Goal: Task Accomplishment & Management: Manage account settings

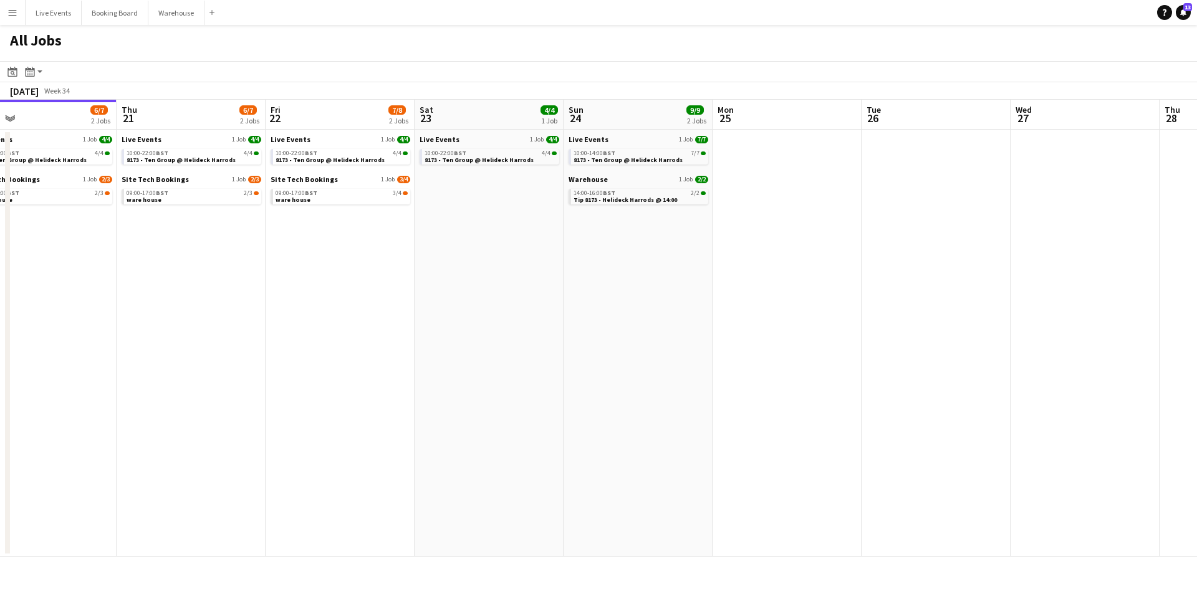
drag, startPoint x: 440, startPoint y: 289, endPoint x: 231, endPoint y: 282, distance: 209.6
click at [246, 284] on app-calendar-viewport "Sun 17 10/10 2 Jobs Mon 18 4/4 1 Job Tue 19 6/7 2 Jobs Wed 20 6/7 2 Jobs Thu 21…" at bounding box center [598, 328] width 1197 height 457
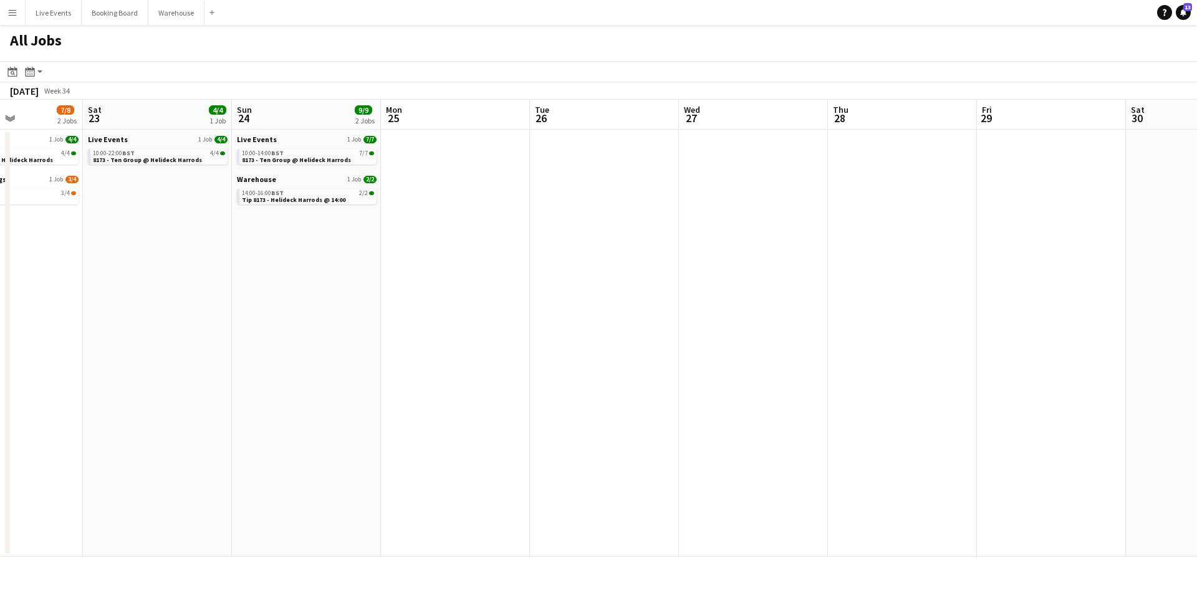
drag, startPoint x: 649, startPoint y: 287, endPoint x: 339, endPoint y: 276, distance: 310.7
click at [327, 275] on app-calendar-viewport "Tue 19 6/7 2 Jobs Wed 20 6/7 2 Jobs Thu 21 6/7 2 Jobs Fri 22 7/8 2 Jobs Sat 23 …" at bounding box center [598, 328] width 1197 height 457
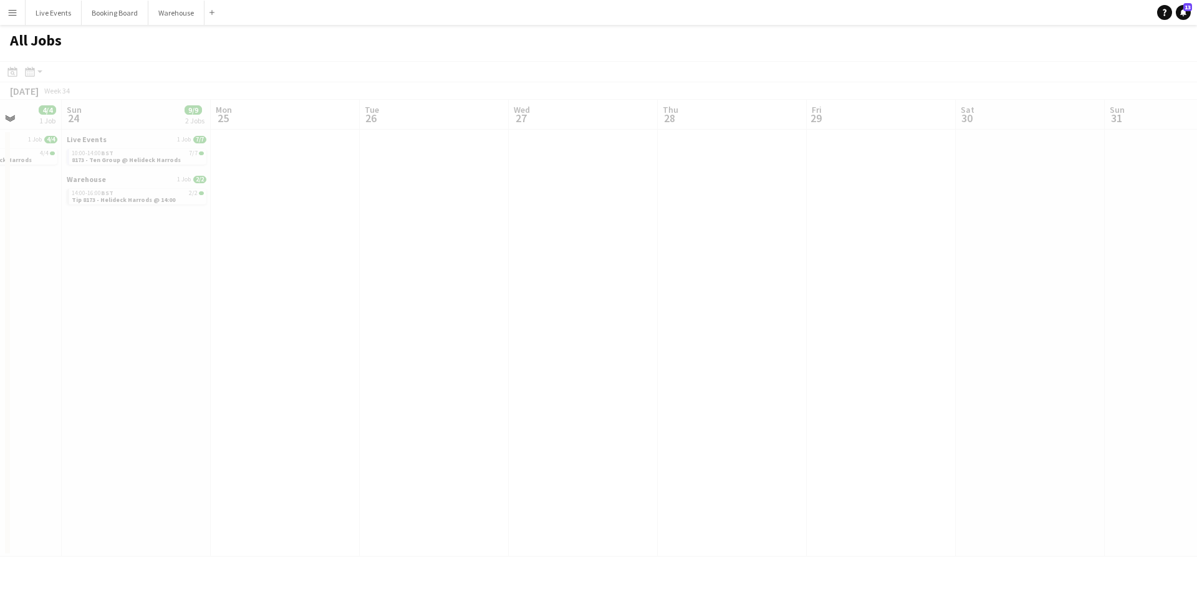
drag, startPoint x: 637, startPoint y: 281, endPoint x: 329, endPoint y: 286, distance: 308.0
click at [322, 286] on app-calendar-viewport "Thu 21 6/7 2 Jobs Fri 22 7/8 2 Jobs Sat 23 4/4 1 Job Sun 24 9/9 2 Jobs Mon 25 T…" at bounding box center [598, 328] width 1197 height 457
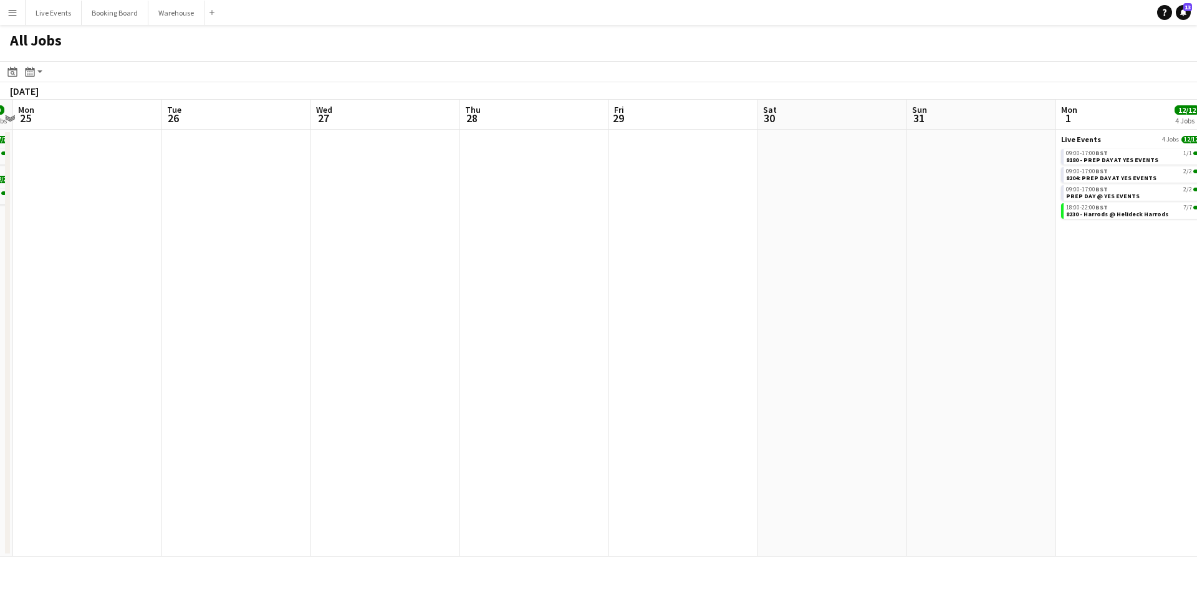
drag, startPoint x: 669, startPoint y: 279, endPoint x: 356, endPoint y: 289, distance: 313.1
click at [319, 284] on app-calendar-viewport "Thu 21 6/7 2 Jobs Fri 22 7/8 2 Jobs Sat 23 4/4 1 Job Sun 24 9/9 2 Jobs Mon 25 T…" at bounding box center [598, 328] width 1197 height 457
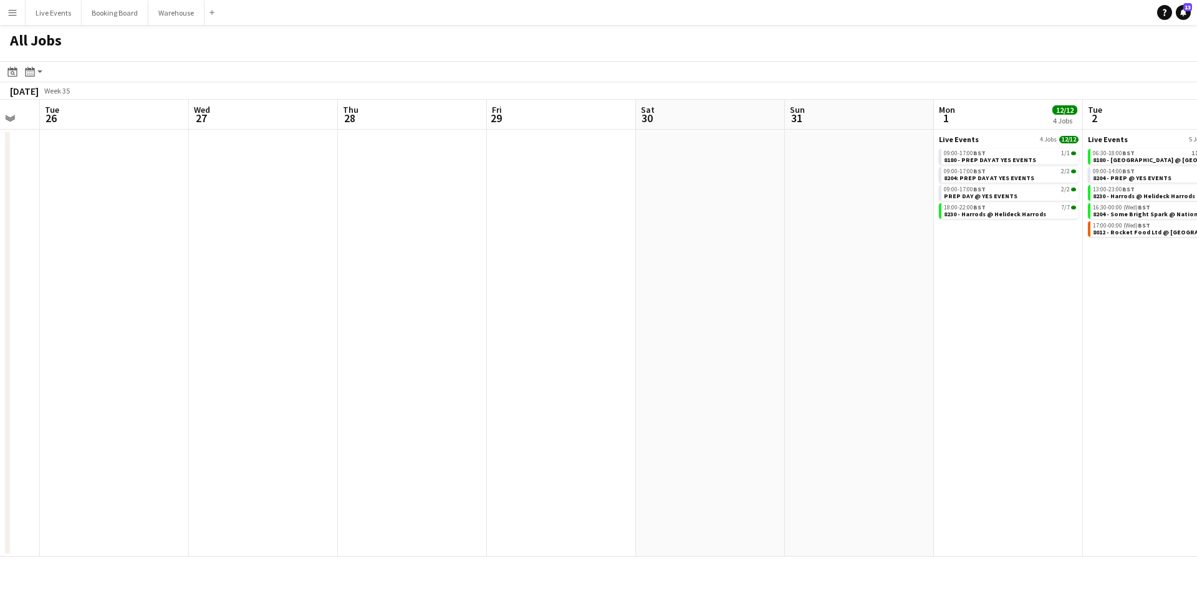
drag, startPoint x: 708, startPoint y: 287, endPoint x: 386, endPoint y: 295, distance: 321.8
click at [382, 294] on app-calendar-viewport "Sat 23 4/4 1 Job Sun 24 9/9 2 Jobs Mon 25 Tue 26 Wed 27 Thu 28 Fri 29 Sat 30 Su…" at bounding box center [598, 328] width 1197 height 457
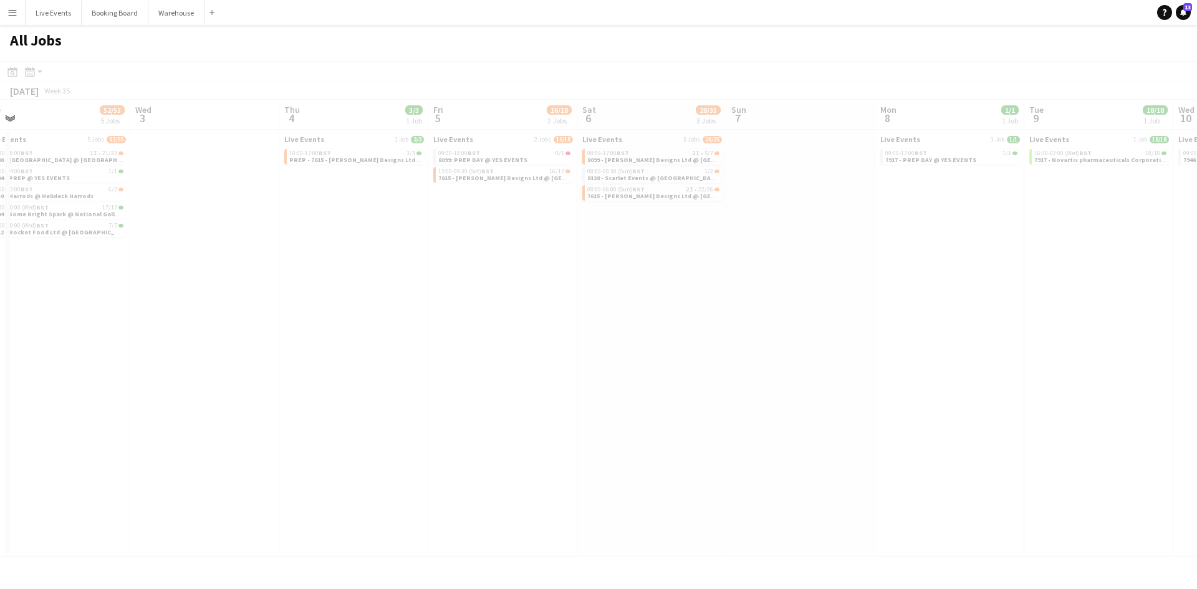
drag, startPoint x: 592, startPoint y: 300, endPoint x: 271, endPoint y: 290, distance: 320.6
click at [265, 289] on app-all-jobs "All Jobs Date picker [DATE] [DATE] [DATE] M [DATE] T [DATE] W [DATE] T [DATE] F…" at bounding box center [598, 291] width 1197 height 532
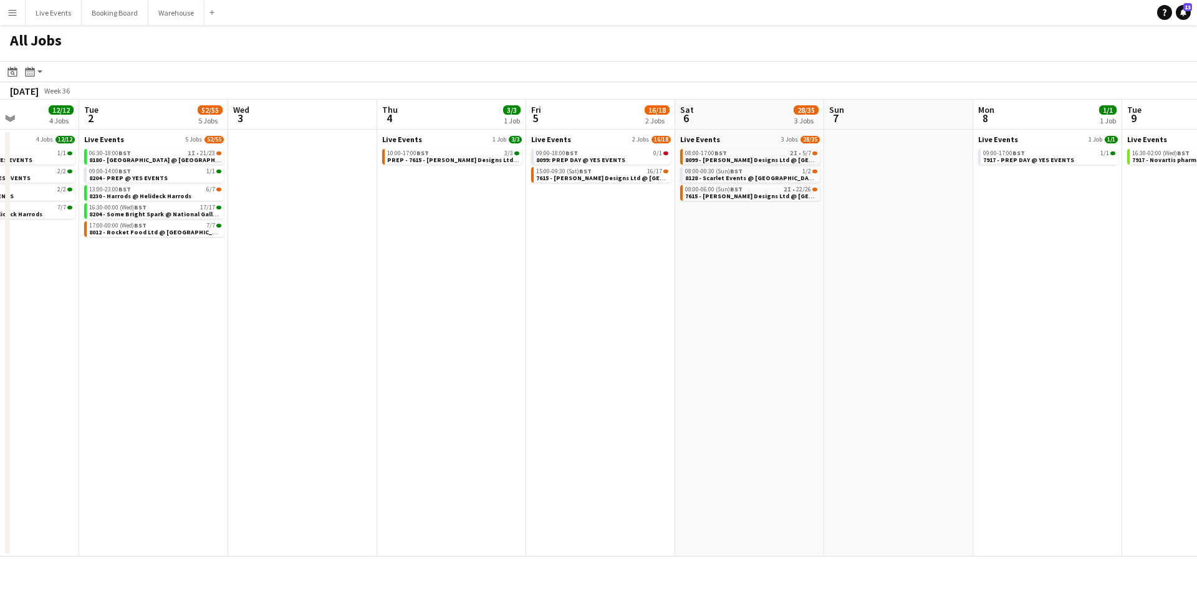
drag, startPoint x: 728, startPoint y: 312, endPoint x: 445, endPoint y: 310, distance: 283.0
click at [423, 309] on app-calendar-viewport "Fri 29 Sat 30 Sun 31 Mon 1 12/12 4 Jobs Tue 2 52/55 5 Jobs Wed 3 Thu 4 3/3 1 Jo…" at bounding box center [598, 328] width 1197 height 457
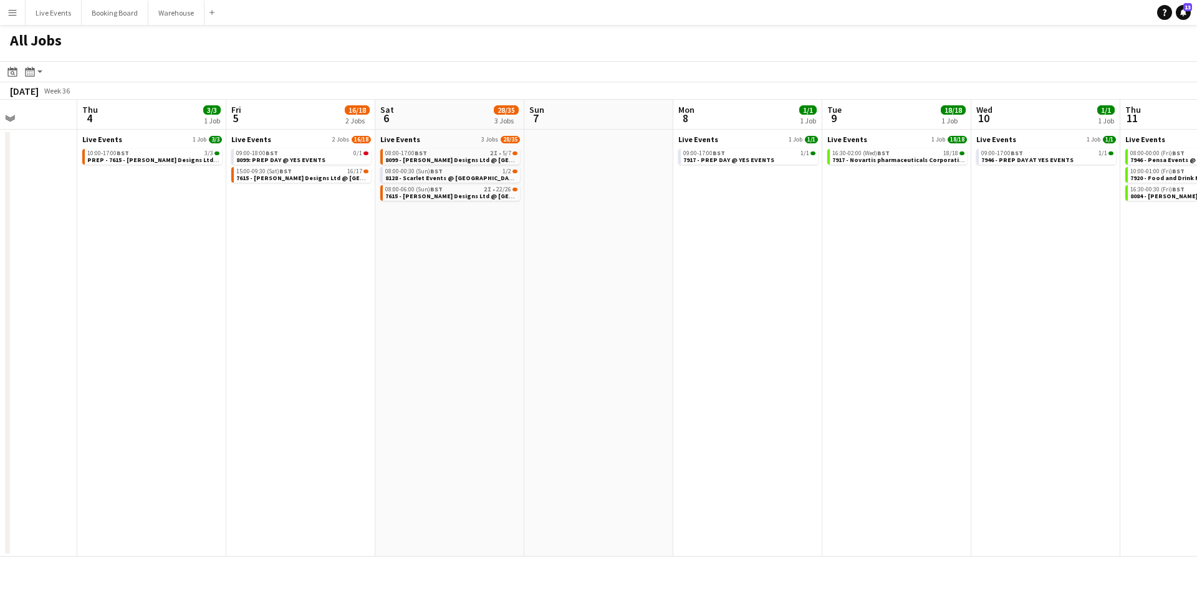
drag, startPoint x: 662, startPoint y: 310, endPoint x: 880, endPoint y: 319, distance: 217.7
click at [701, 304] on app-calendar-viewport "Sun 31 Mon 1 12/12 4 Jobs Tue 2 52/55 5 Jobs Wed 3 Thu 4 3/3 1 Job Fri 5 16/18 …" at bounding box center [598, 328] width 1197 height 457
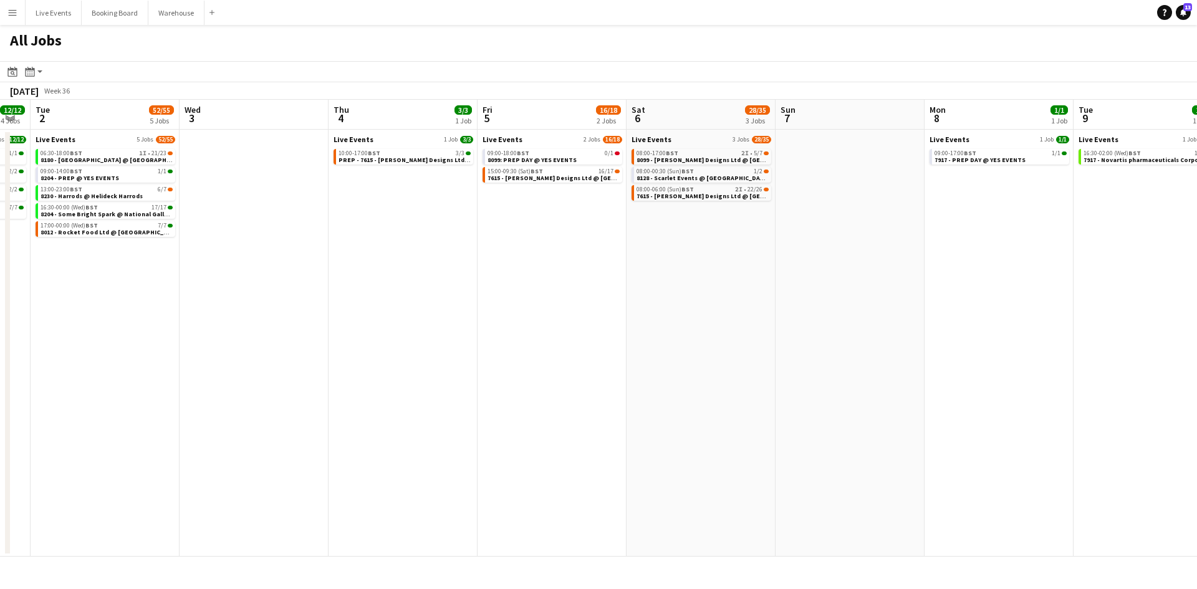
drag, startPoint x: 570, startPoint y: 317, endPoint x: 709, endPoint y: 326, distance: 140.0
click at [709, 326] on app-calendar-viewport "Sun 31 Mon 1 12/12 4 Jobs Tue 2 52/55 5 Jobs Wed 3 Thu 4 3/3 1 Job Fri 5 16/18 …" at bounding box center [598, 328] width 1197 height 457
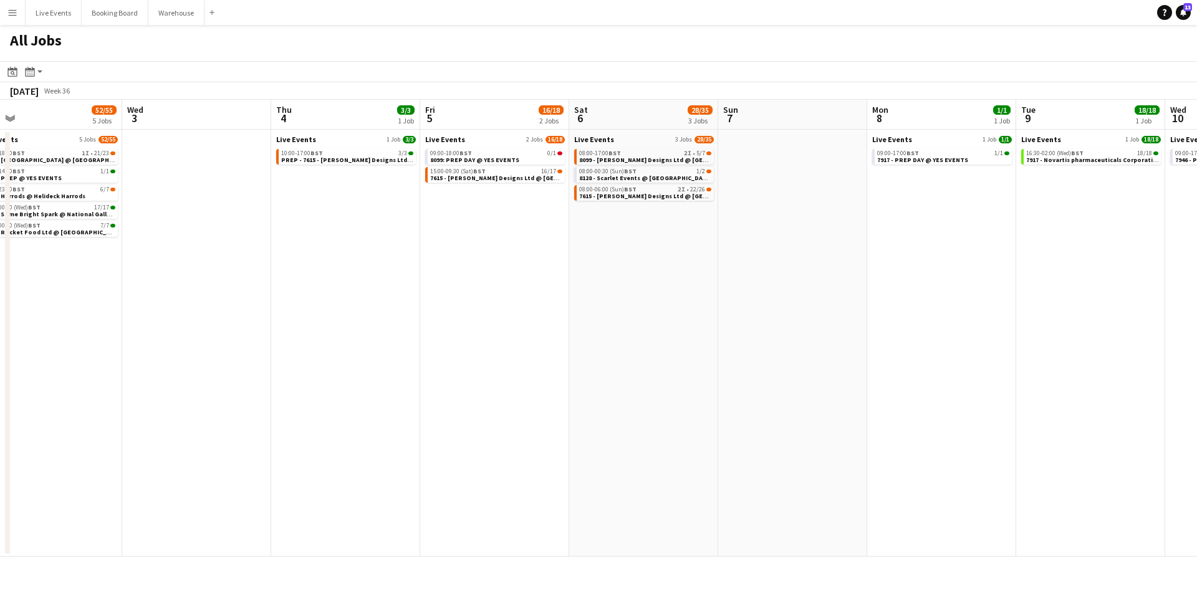
drag, startPoint x: 518, startPoint y: 312, endPoint x: 443, endPoint y: 307, distance: 75.6
click at [412, 303] on app-calendar-viewport "Sat 30 Sun 31 Mon 1 12/12 4 Jobs Tue 2 52/55 5 Jobs Wed 3 Thu 4 3/3 1 Job Fri 5…" at bounding box center [598, 328] width 1197 height 457
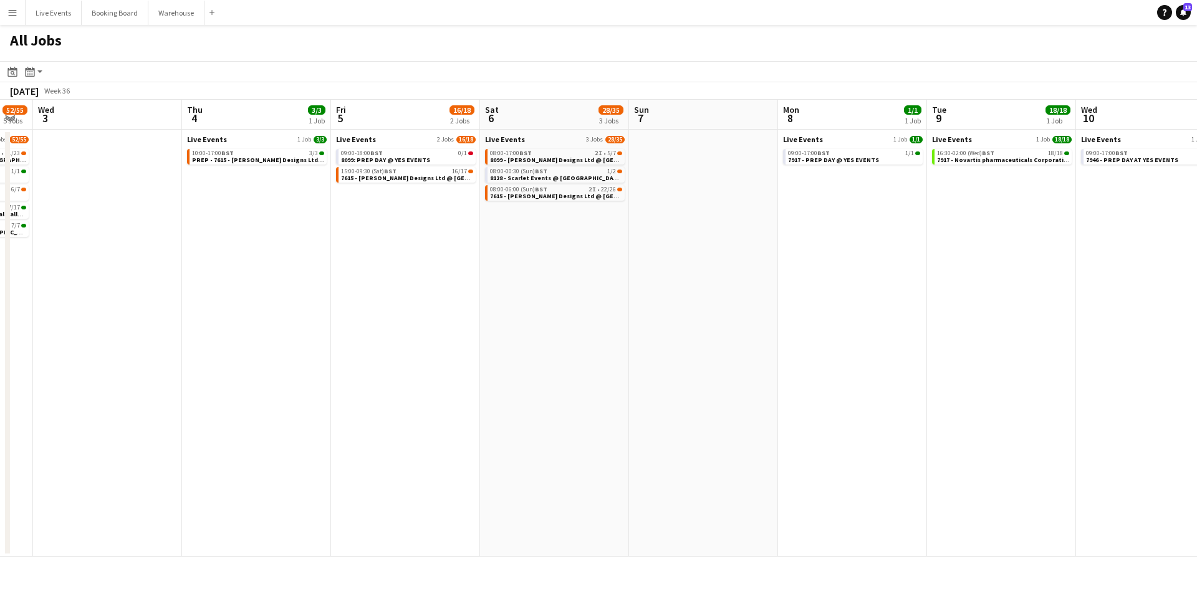
scroll to position [0, 605]
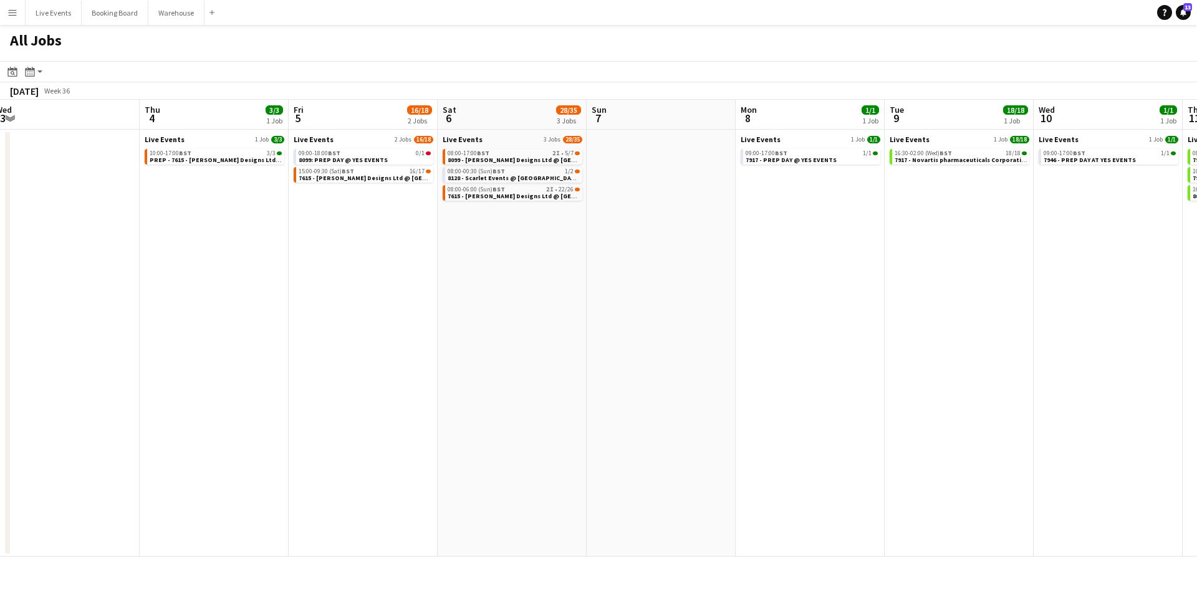
drag, startPoint x: 684, startPoint y: 303, endPoint x: 557, endPoint y: 312, distance: 127.5
click at [557, 311] on app-calendar-viewport "Sat 30 Sun 31 Mon 1 12/12 4 Jobs Tue 2 52/55 5 Jobs Wed 3 Thu 4 3/3 1 Job Fri 5…" at bounding box center [598, 328] width 1197 height 457
click at [522, 191] on div "08:00-06:00 (Sun) BST 2I • 22/26" at bounding box center [514, 189] width 132 height 6
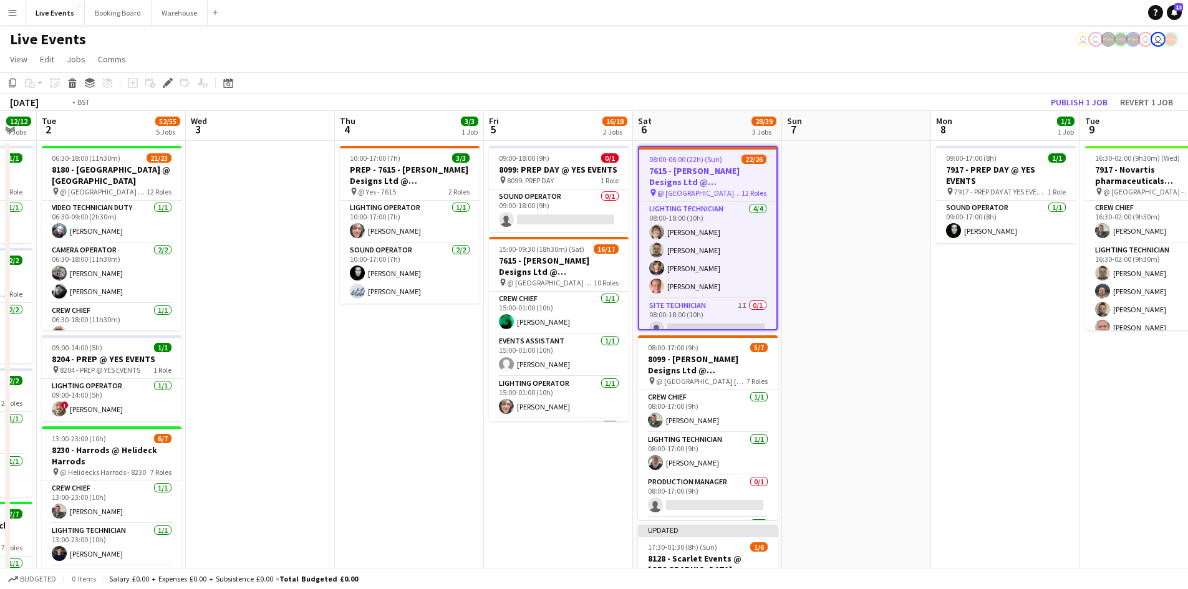
drag, startPoint x: 697, startPoint y: 347, endPoint x: 1011, endPoint y: 363, distance: 314.7
click at [1048, 372] on app-calendar-viewport "Sun 31 Mon 1 12/12 4 Jobs Tue 2 52/55 5 Jobs Wed 3 Thu 4 3/3 1 Job Fri 5 16/18 …" at bounding box center [594, 569] width 1188 height 916
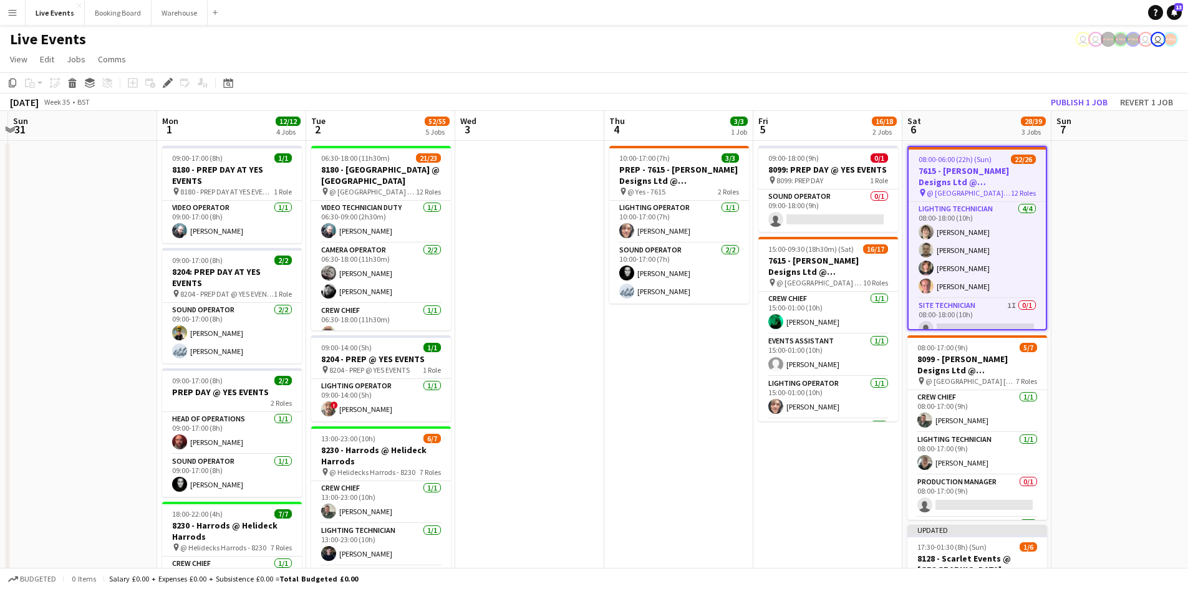
drag, startPoint x: 592, startPoint y: 383, endPoint x: 678, endPoint y: 392, distance: 86.5
click at [678, 392] on app-calendar-viewport "Fri 29 Sat 30 Sun 31 Mon 1 12/12 4 Jobs Tue 2 52/55 5 Jobs Wed 3 Thu 4 3/3 1 Jo…" at bounding box center [594, 569] width 1188 height 916
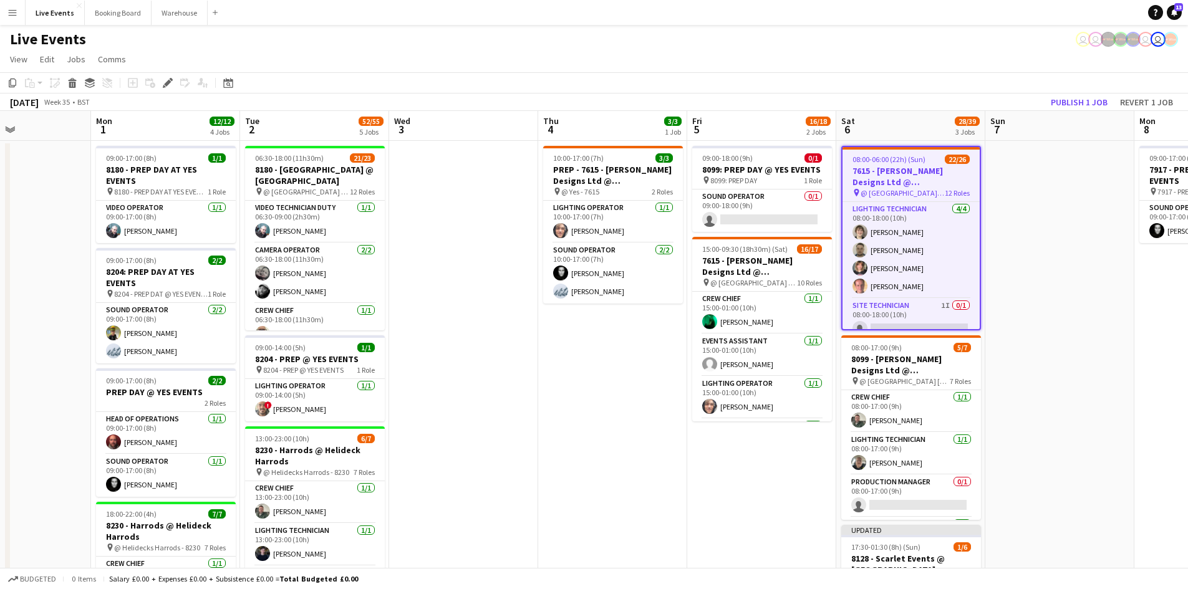
scroll to position [0, 344]
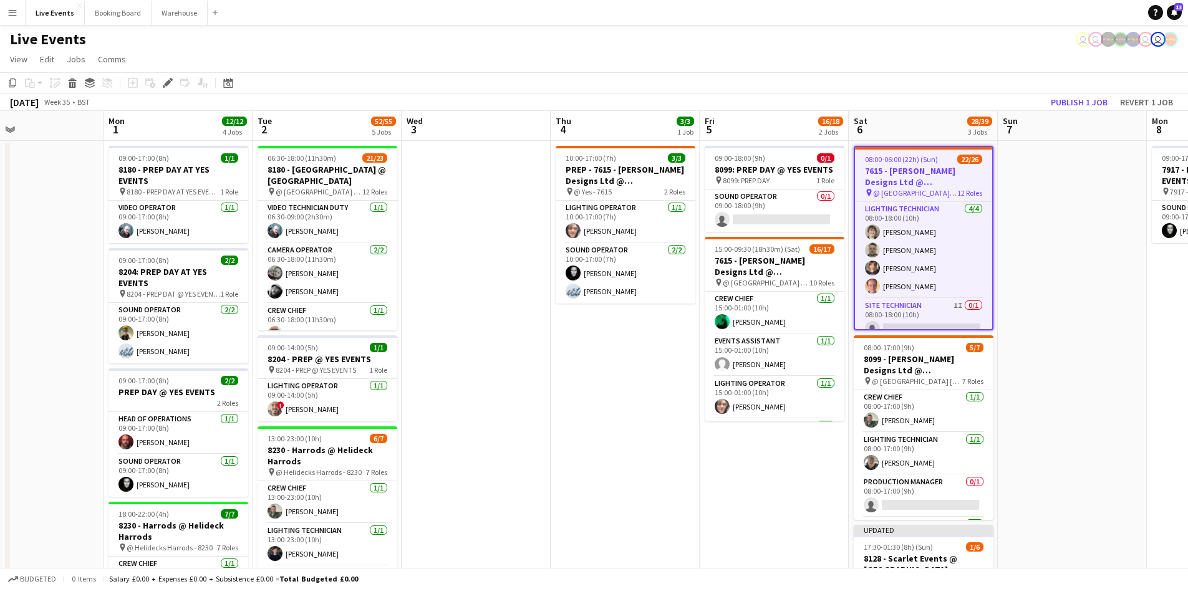
drag, startPoint x: 575, startPoint y: 383, endPoint x: 668, endPoint y: 395, distance: 93.6
click at [668, 395] on app-calendar-viewport "Fri 29 Sat 30 Sun 31 Mon 1 12/12 4 Jobs Tue 2 52/55 5 Jobs Wed 3 Thu 4 3/3 1 Jo…" at bounding box center [594, 569] width 1188 height 916
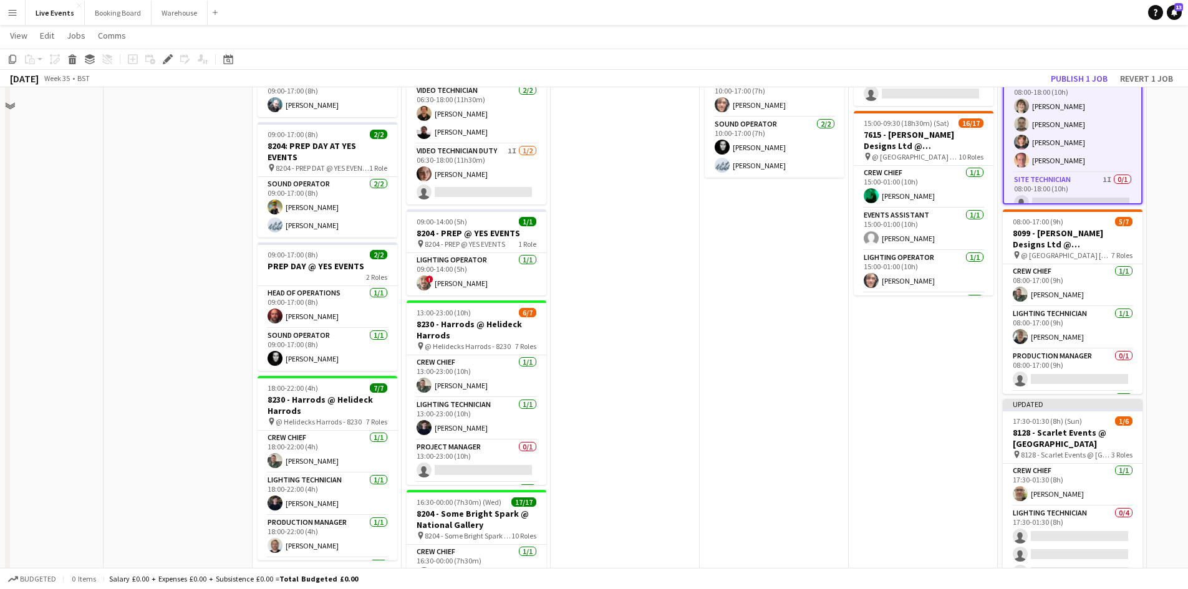
scroll to position [0, 0]
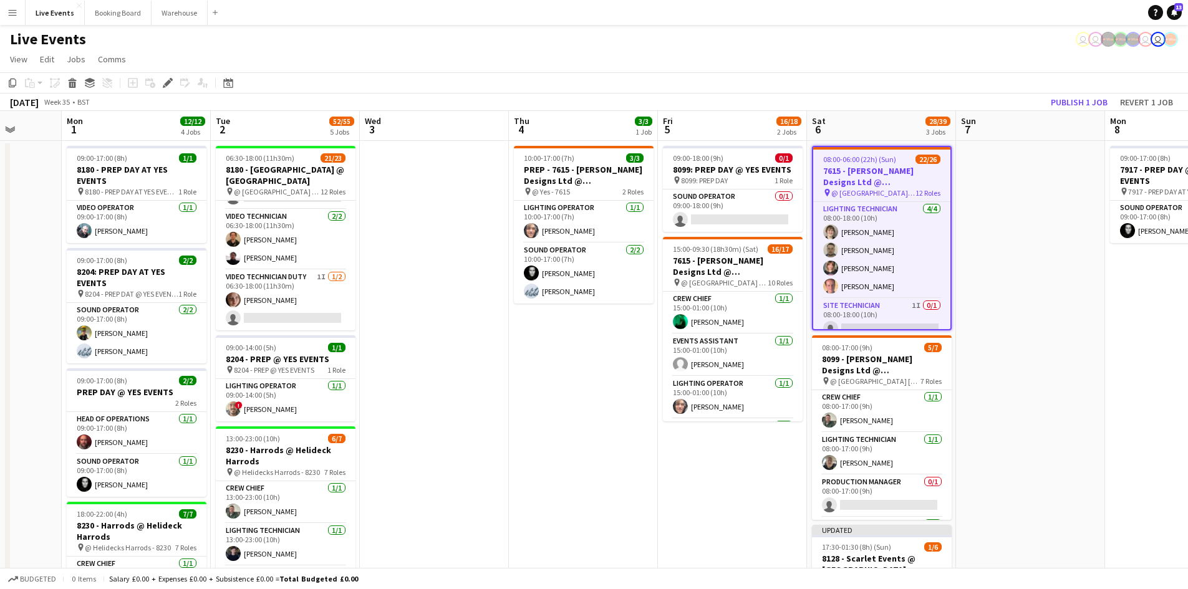
drag, startPoint x: 711, startPoint y: 422, endPoint x: 483, endPoint y: 416, distance: 227.6
click at [493, 418] on app-calendar-viewport "Thu 28 Fri 29 Sat 30 Sun 31 Mon 1 12/12 4 Jobs Tue 2 52/55 5 Jobs Wed 3 Thu 4 3…" at bounding box center [594, 569] width 1188 height 916
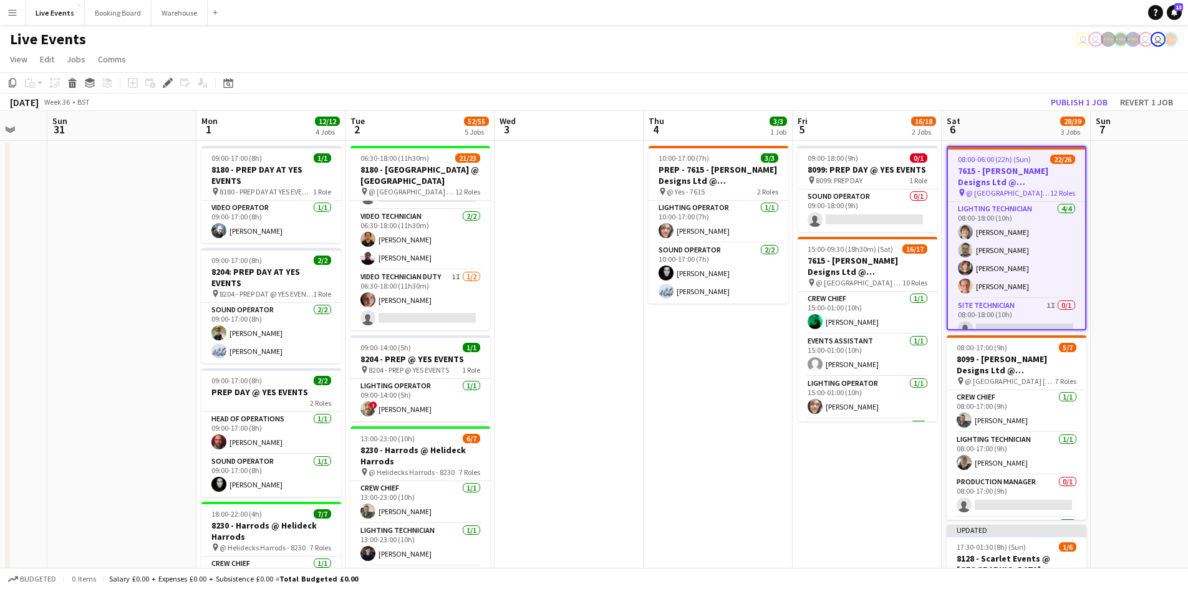
drag, startPoint x: 555, startPoint y: 461, endPoint x: 416, endPoint y: 464, distance: 138.4
click at [418, 464] on app-calendar-viewport "Thu 28 Fri 29 Sat 30 Sun 31 Mon 1 12/12 4 Jobs Tue 2 52/55 5 Jobs Wed 3 Thu 4 3…" at bounding box center [594, 569] width 1188 height 916
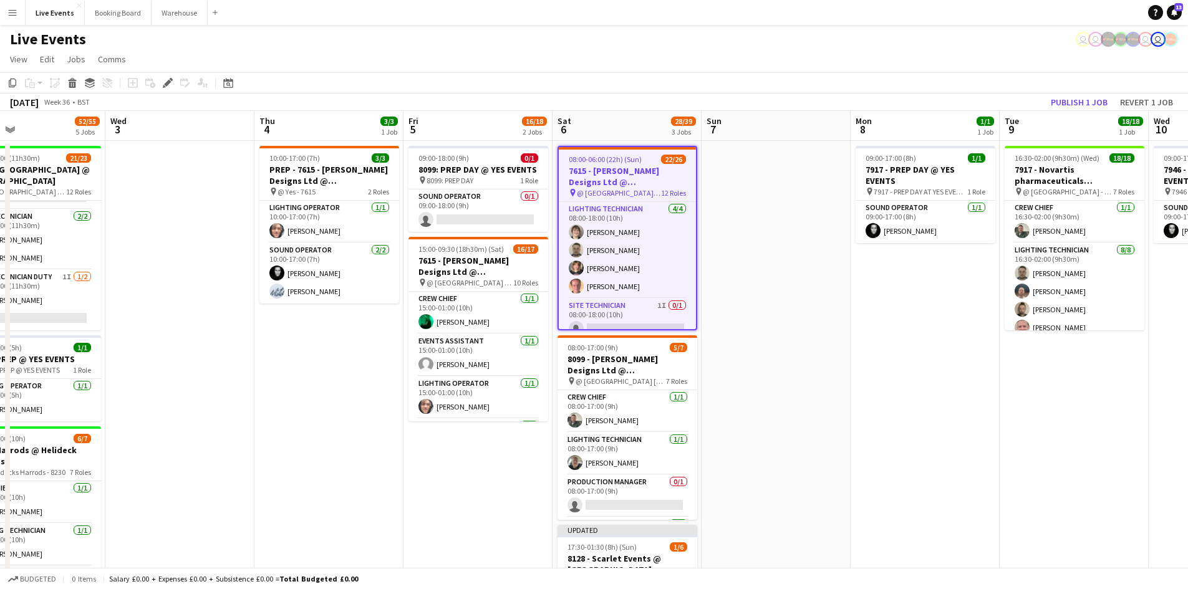
drag, startPoint x: 479, startPoint y: 465, endPoint x: 381, endPoint y: 467, distance: 98.5
click at [381, 467] on app-calendar-viewport "Sat 30 Sun 31 Mon 1 12/12 4 Jobs Tue 2 52/55 5 Jobs Wed 3 Thu 4 3/3 1 Job Fri 5…" at bounding box center [594, 569] width 1188 height 916
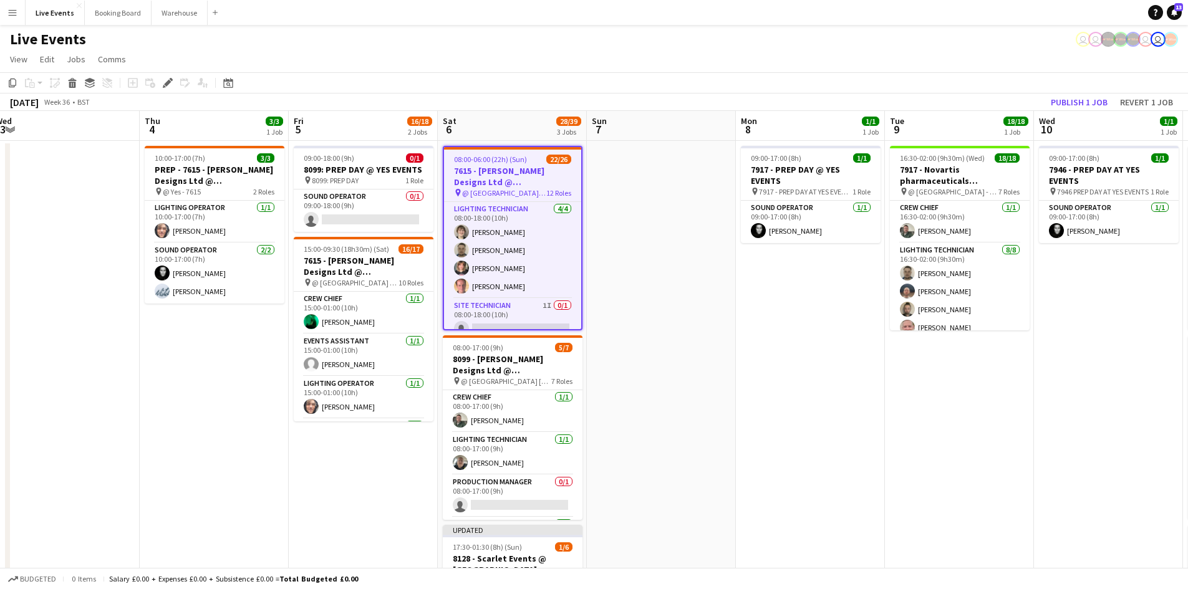
drag, startPoint x: 446, startPoint y: 481, endPoint x: 335, endPoint y: 479, distance: 110.4
click at [335, 479] on app-calendar-viewport "Sat 30 Sun 31 Mon 1 12/12 4 Jobs Tue 2 52/55 5 Jobs Wed 3 Thu 4 3/3 1 Job Fri 5…" at bounding box center [594, 569] width 1188 height 916
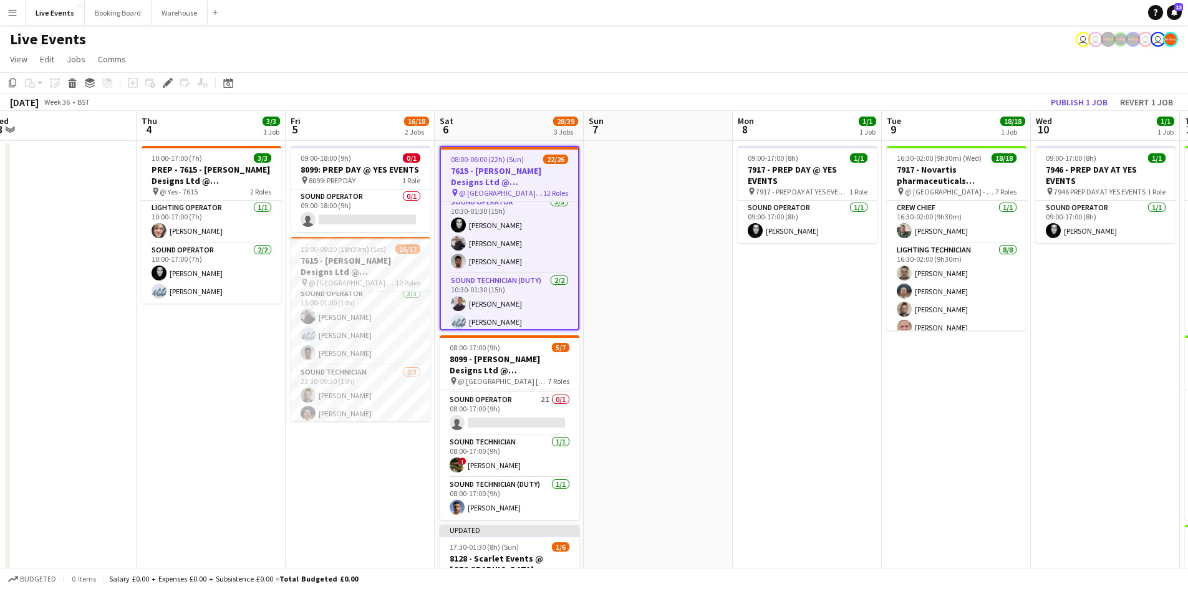
scroll to position [340, 0]
click at [579, 270] on app-date-cell "08:00-06:00 (22h) (Sun) 22/26 7615 - Johnny Roxburgh Designs Ltd @ Royal Opera …" at bounding box center [509, 584] width 149 height 887
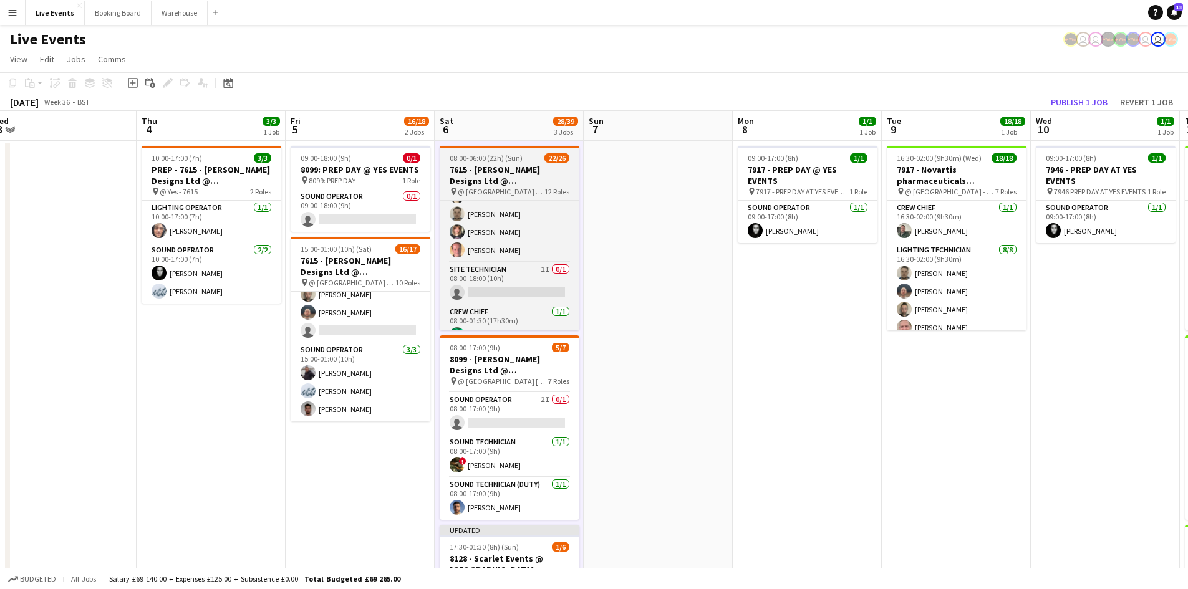
scroll to position [0, 0]
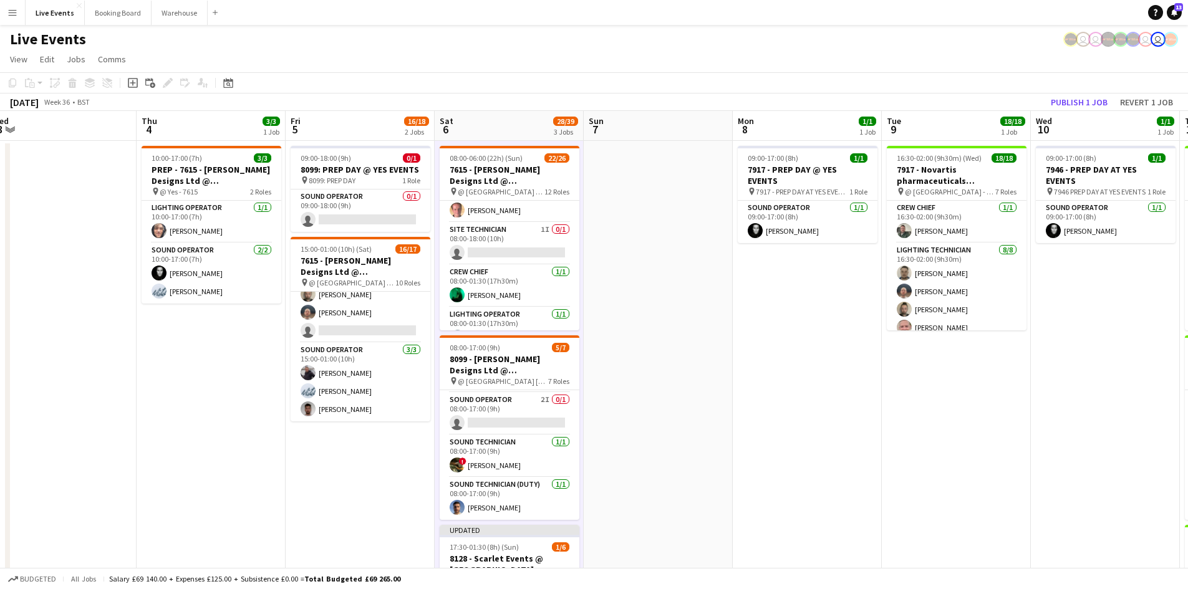
click at [585, 264] on app-date-cell at bounding box center [658, 584] width 149 height 887
click at [585, 266] on app-date-cell at bounding box center [658, 584] width 149 height 887
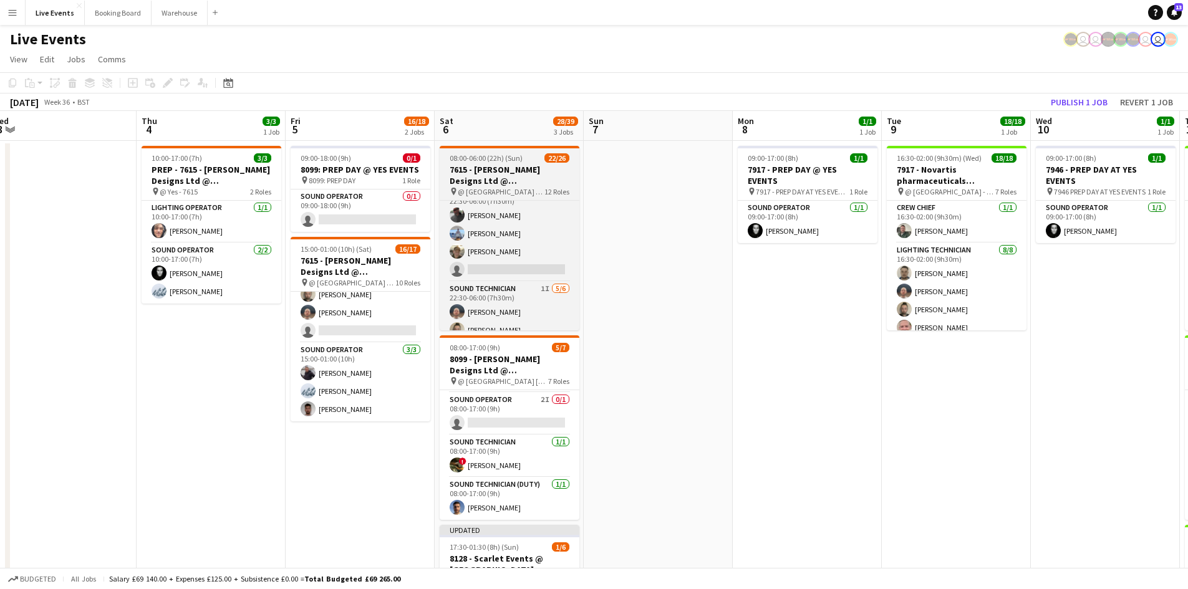
scroll to position [632, 0]
